Goal: Check status: Check status

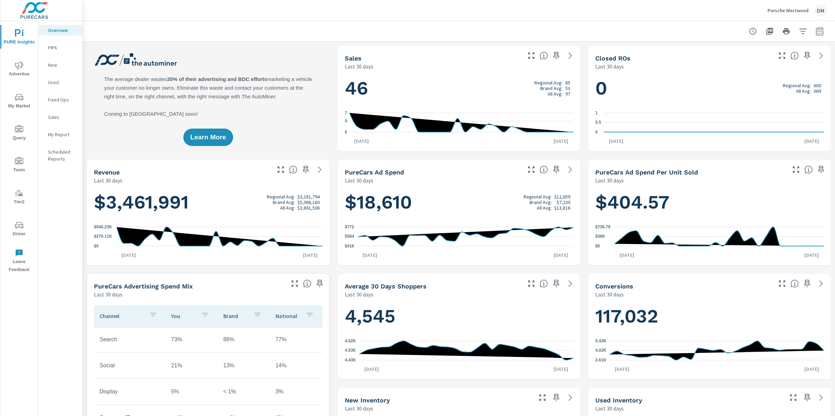
scroll to position [0, 0]
click at [58, 119] on p "Sales" at bounding box center [62, 117] width 29 height 7
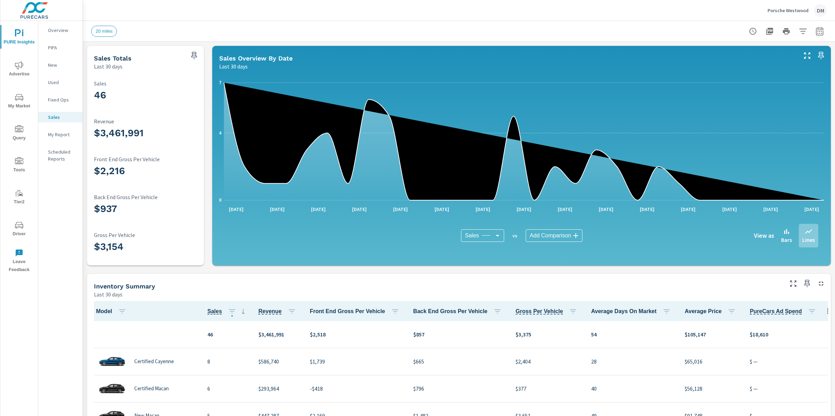
scroll to position [0, 0]
click at [819, 31] on icon "button" at bounding box center [819, 31] width 8 height 8
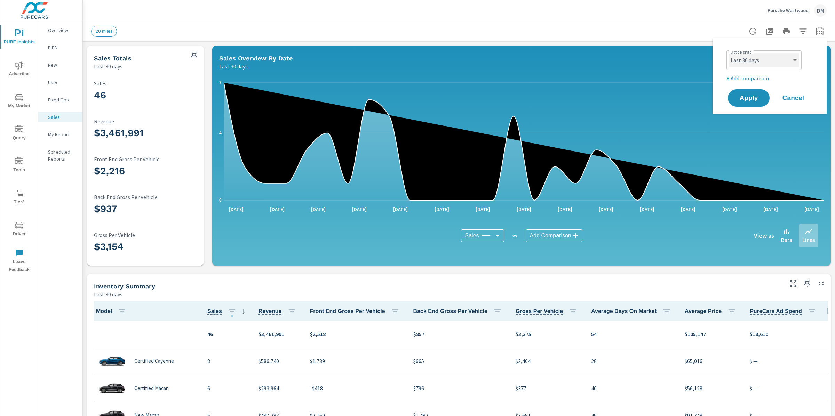
click at [769, 61] on select "Custom [DATE] Last week Last 7 days Last 14 days Last 30 days Last 45 days Last…" at bounding box center [764, 60] width 70 height 14
click at [729, 53] on select "Custom [DATE] Last week Last 7 days Last 14 days Last 30 days Last 45 days Last…" at bounding box center [764, 60] width 70 height 14
select select "Last 60 days"
click at [750, 89] on button "Apply" at bounding box center [748, 98] width 43 height 18
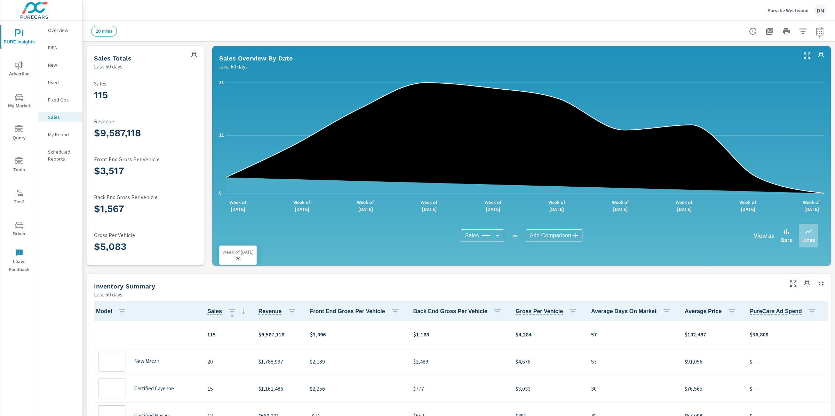
scroll to position [0, 0]
